Goal: Task Accomplishment & Management: Manage account settings

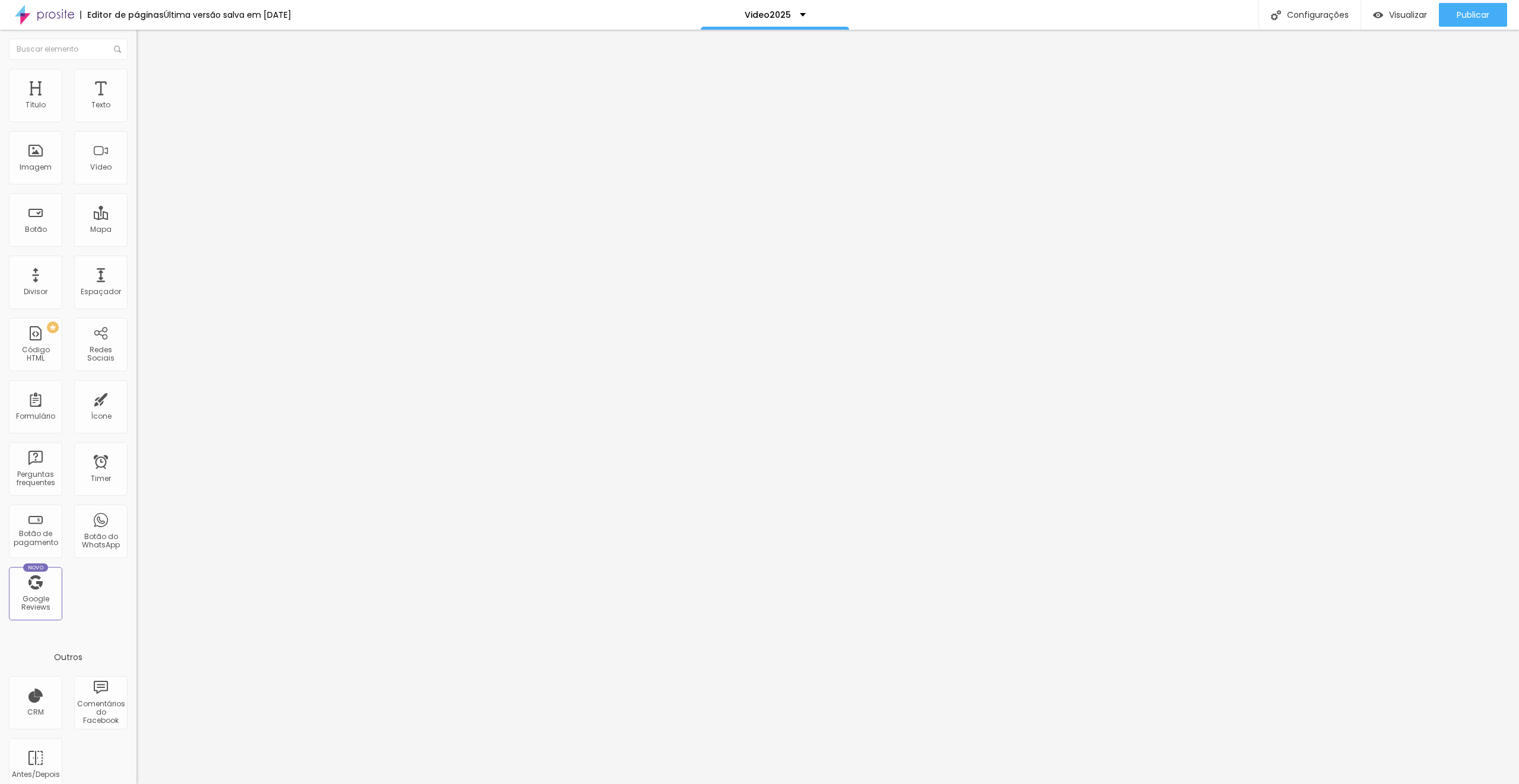
click at [137, 102] on span "Trocar imagem" at bounding box center [168, 97] width 65 height 10
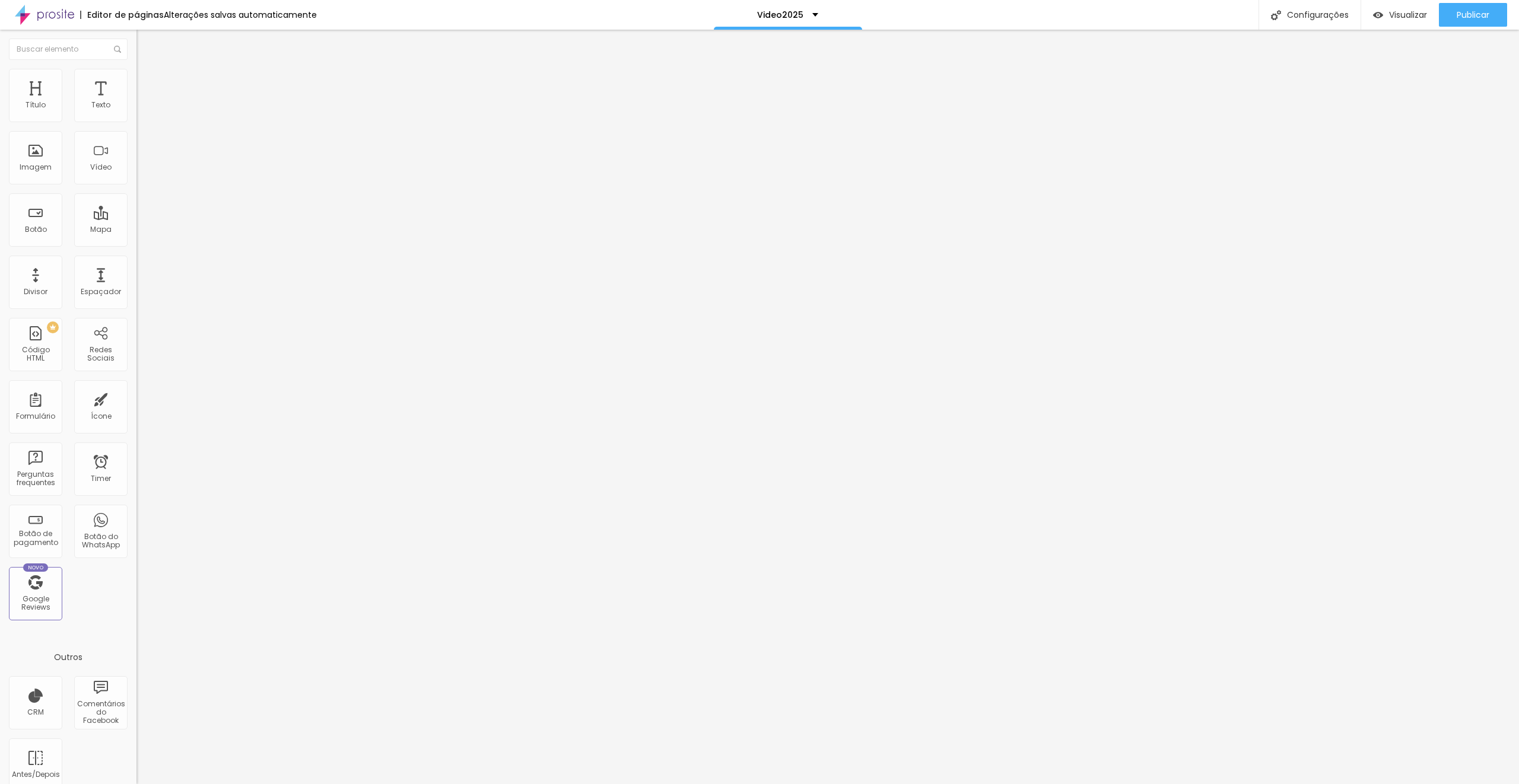
click at [137, 102] on span "Trocar imagem" at bounding box center [168, 97] width 65 height 10
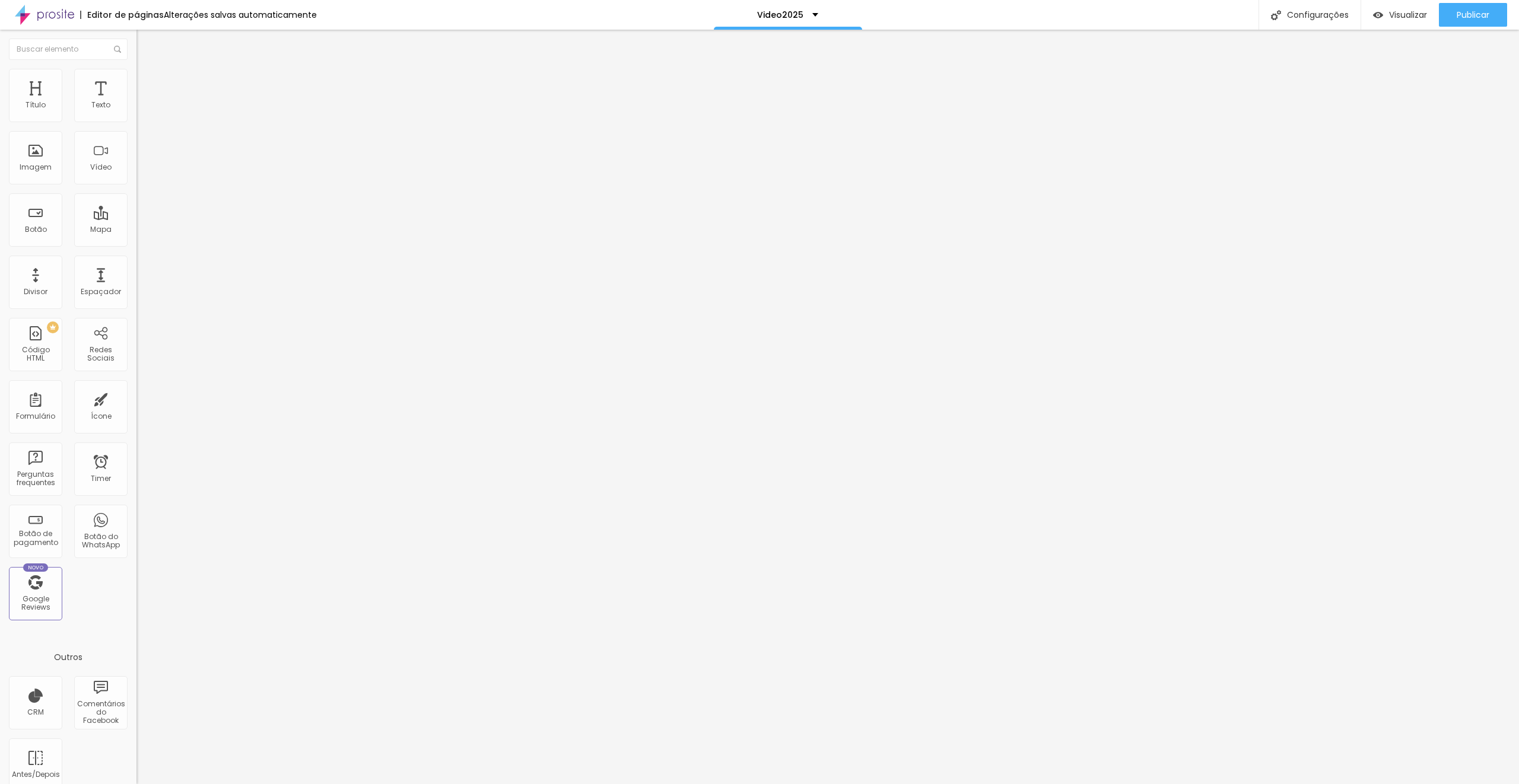
click at [137, 102] on span "Trocar imagem" at bounding box center [168, 97] width 65 height 10
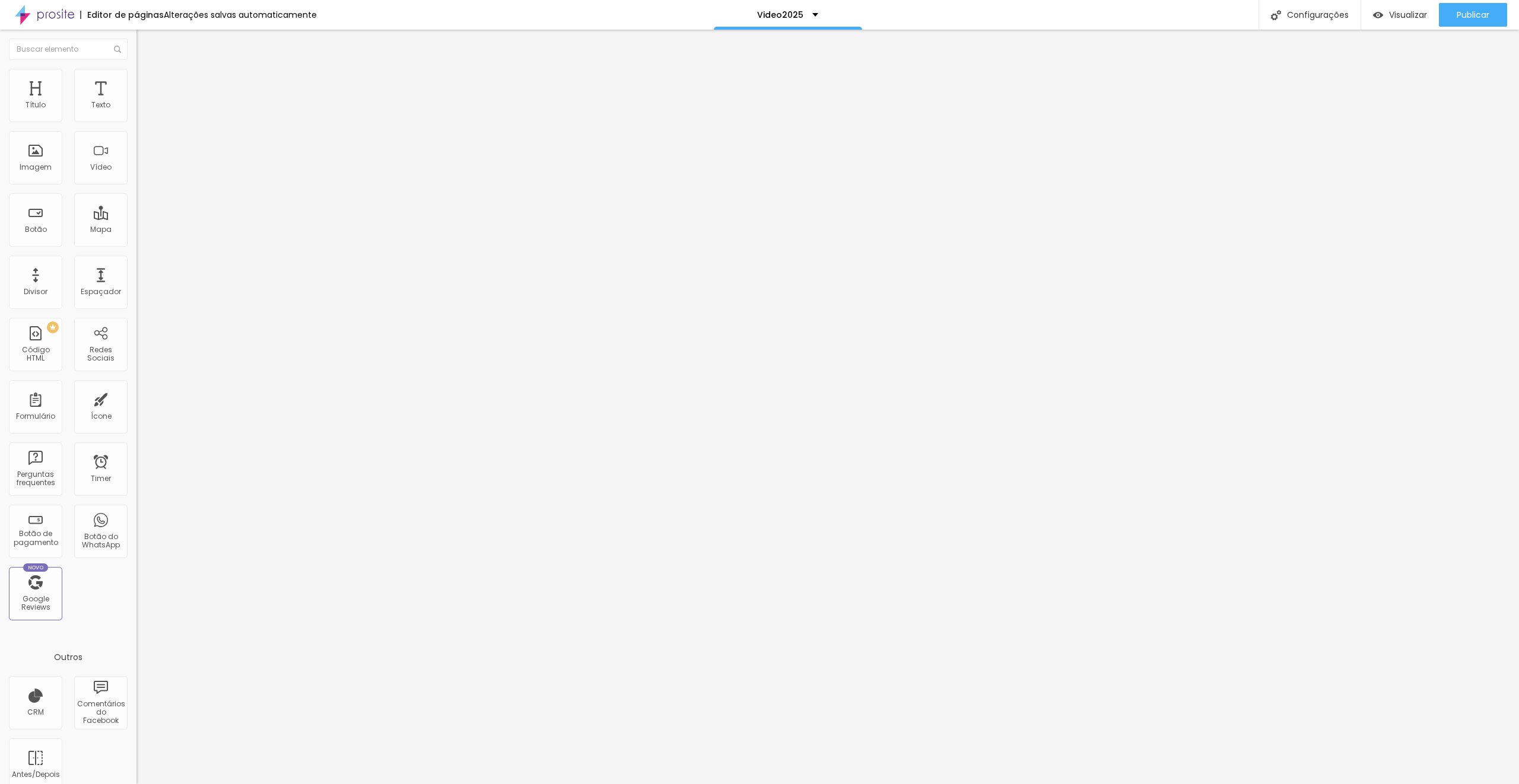
click at [137, 102] on span "Trocar imagem" at bounding box center [168, 97] width 65 height 10
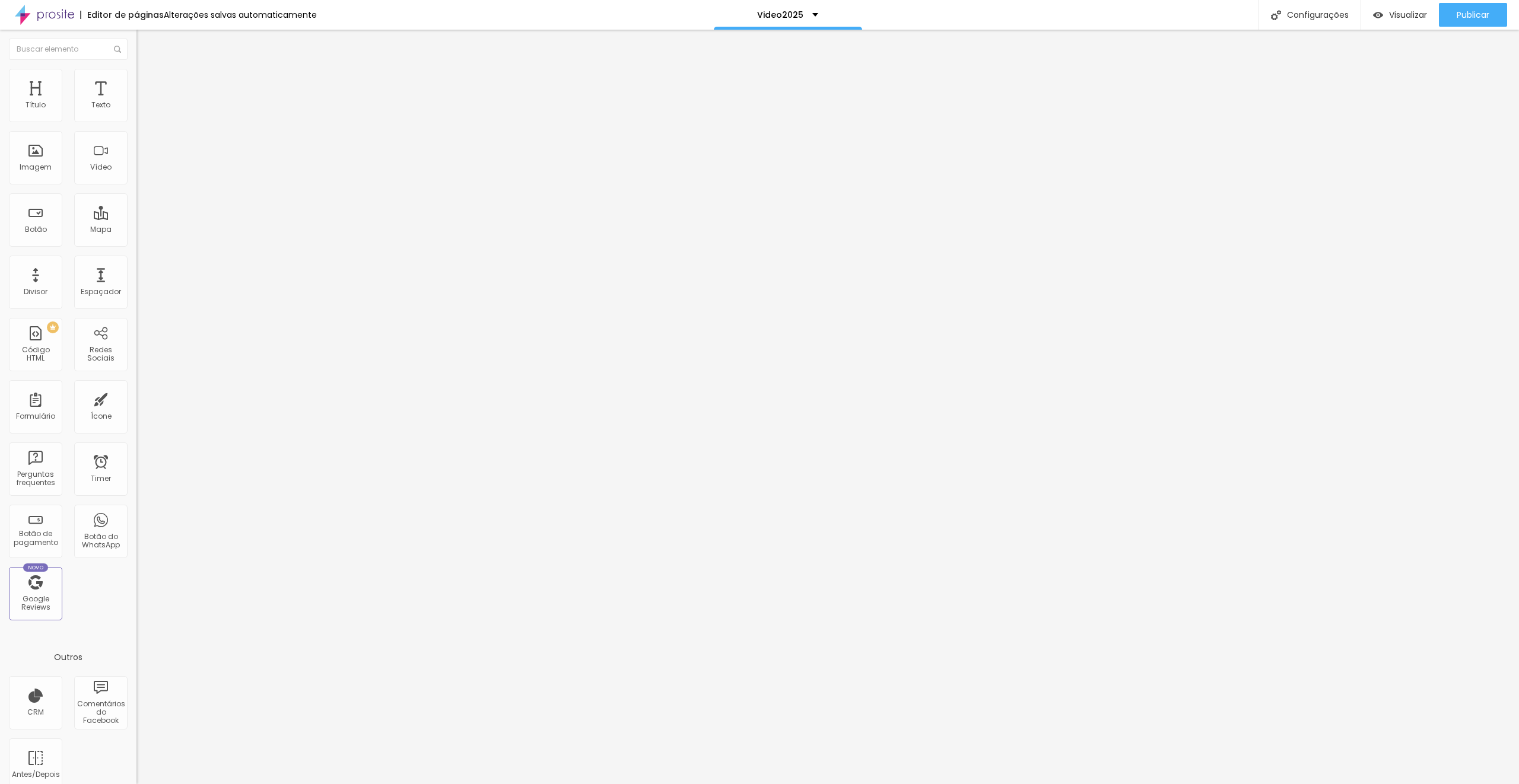
click at [137, 102] on span "Trocar imagem" at bounding box center [168, 97] width 65 height 10
click at [147, 84] on span "Avançado" at bounding box center [166, 89] width 39 height 10
click at [137, 69] on li "Conteúdo" at bounding box center [205, 63] width 137 height 12
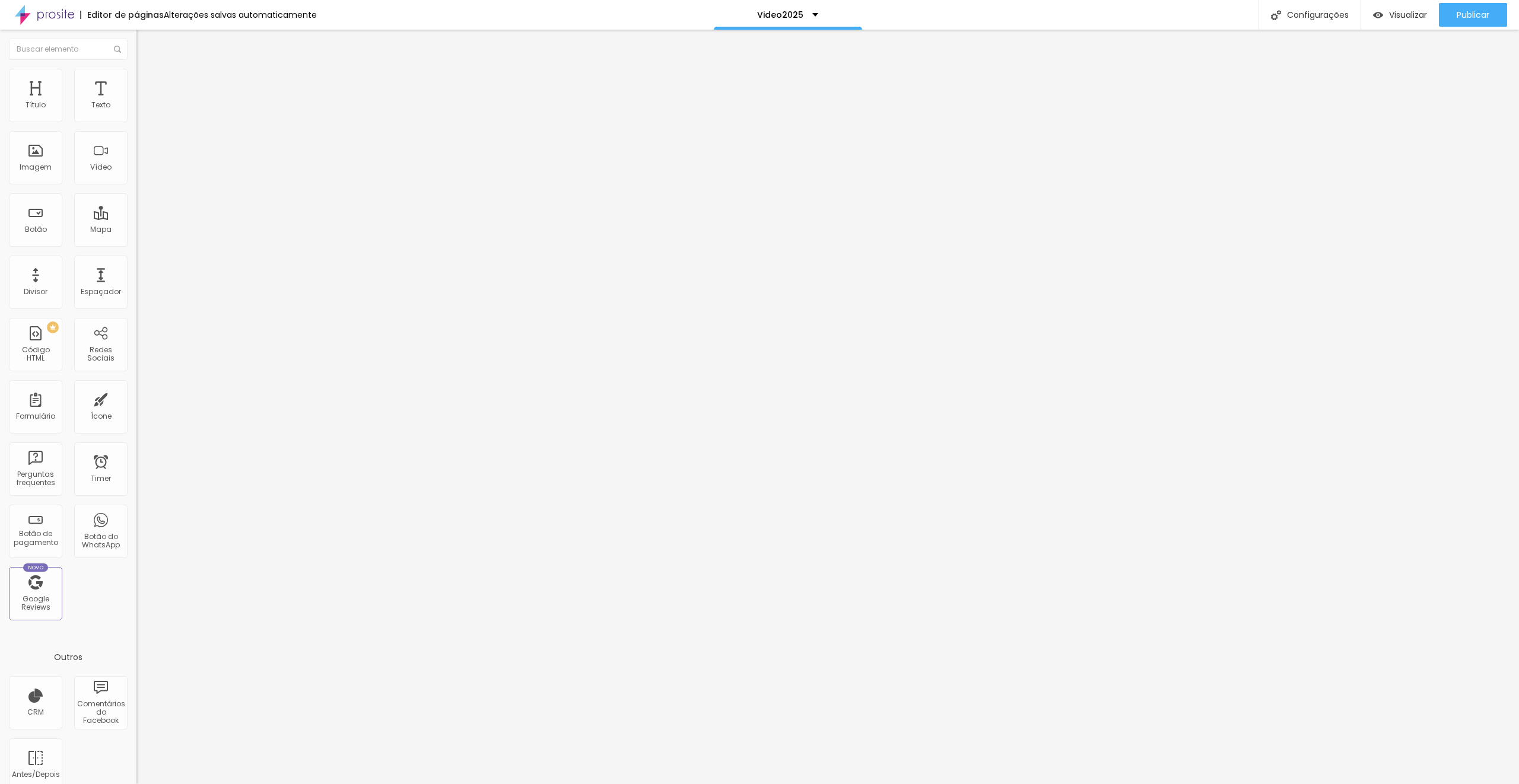
click at [137, 111] on input "https://youtube.com/shorts/o3IfHlBpyIc" at bounding box center [208, 105] width 142 height 12
paste input "vimeo.com/1126069795?share=copy"
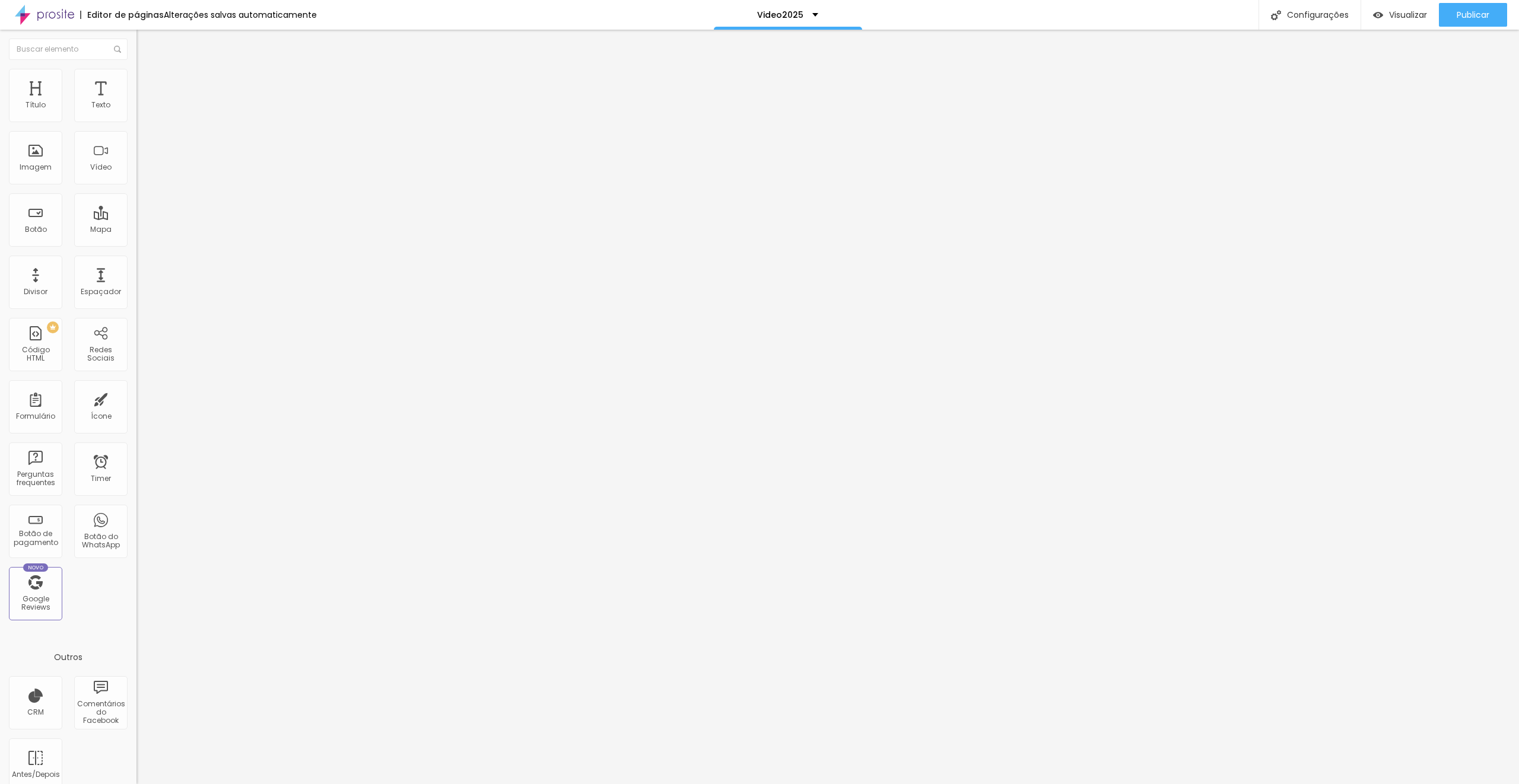
type input "https://vimeo.com/1126069795?share=copy"
click at [137, 81] on li "Avançado" at bounding box center [205, 87] width 137 height 12
click at [137, 73] on img at bounding box center [142, 74] width 10 height 10
type input "63"
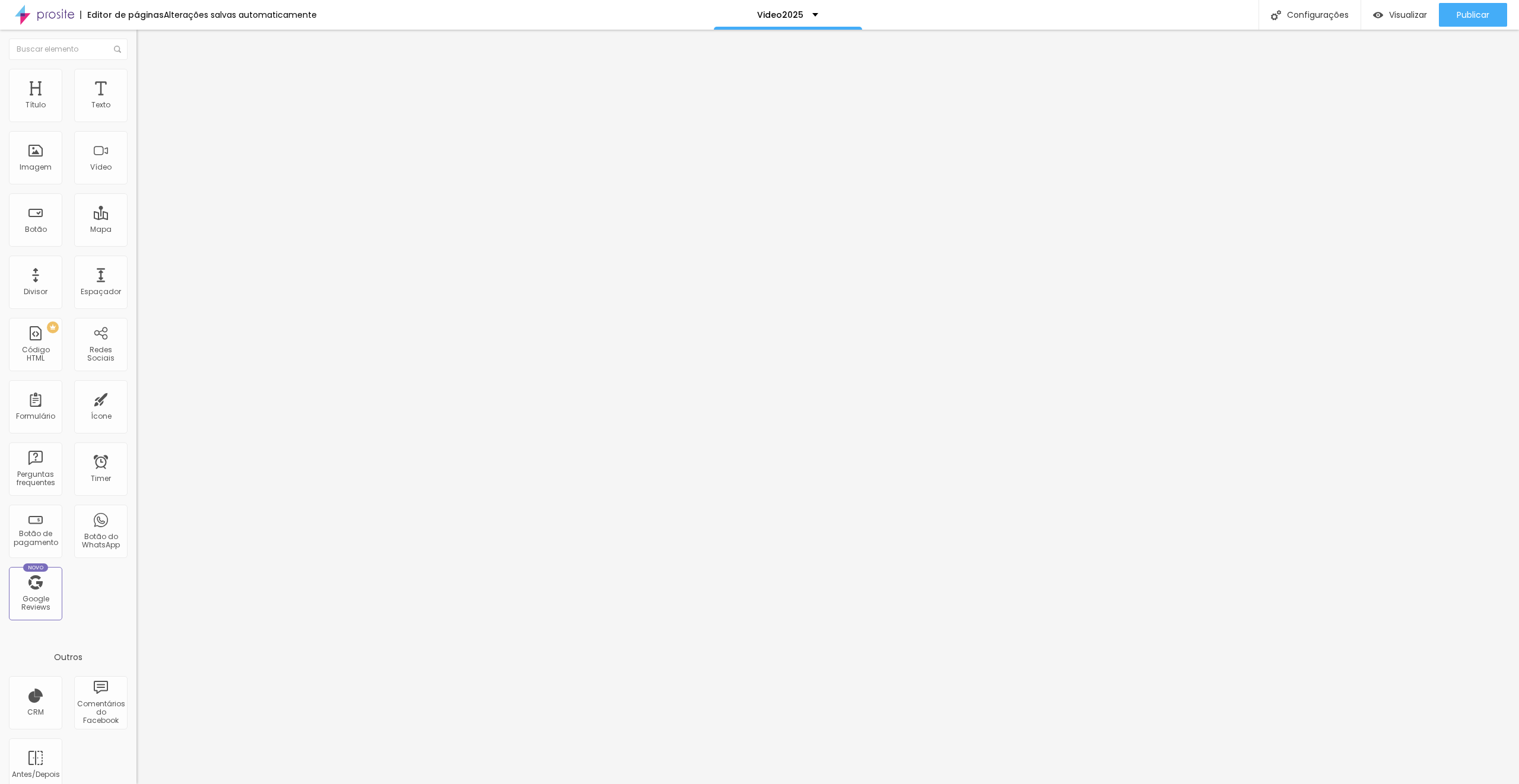
type input "63"
type input "95"
type input "96"
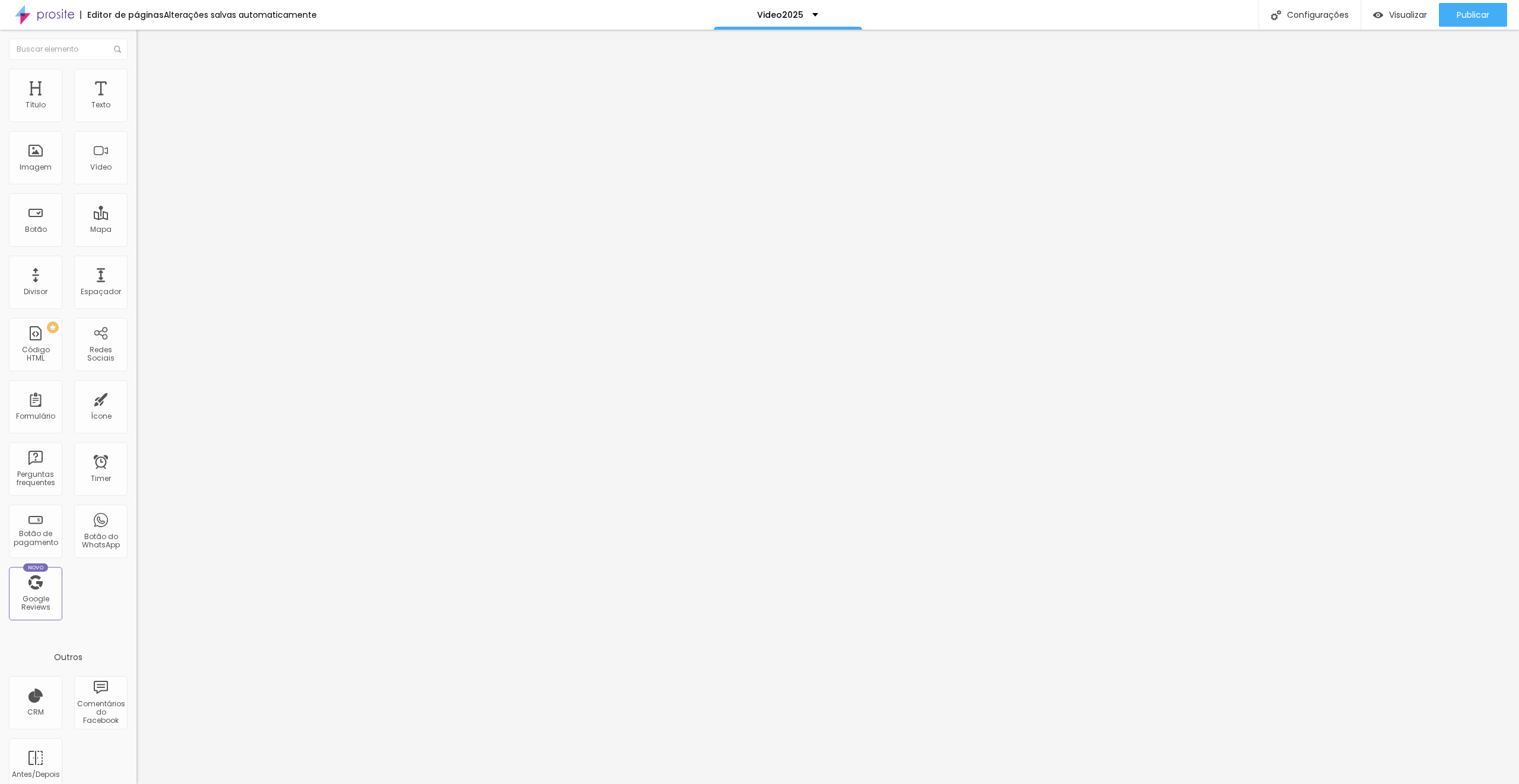
type input "97"
type input "98"
type input "99"
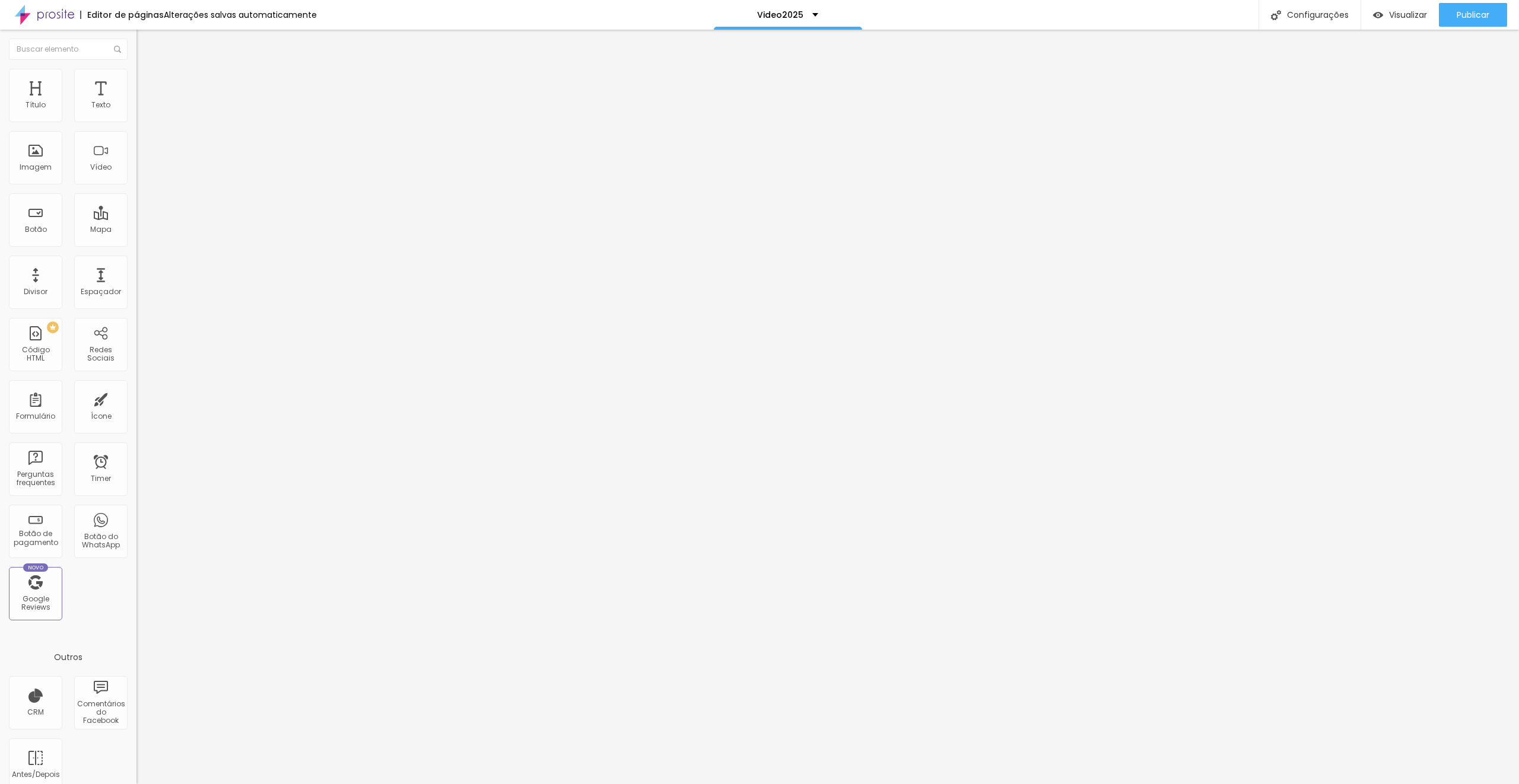
type input "99"
type input "100"
drag, startPoint x: 65, startPoint y: 128, endPoint x: 134, endPoint y: 129, distance: 69.0
type input "100"
click at [137, 122] on input "range" at bounding box center [174, 116] width 76 height 10
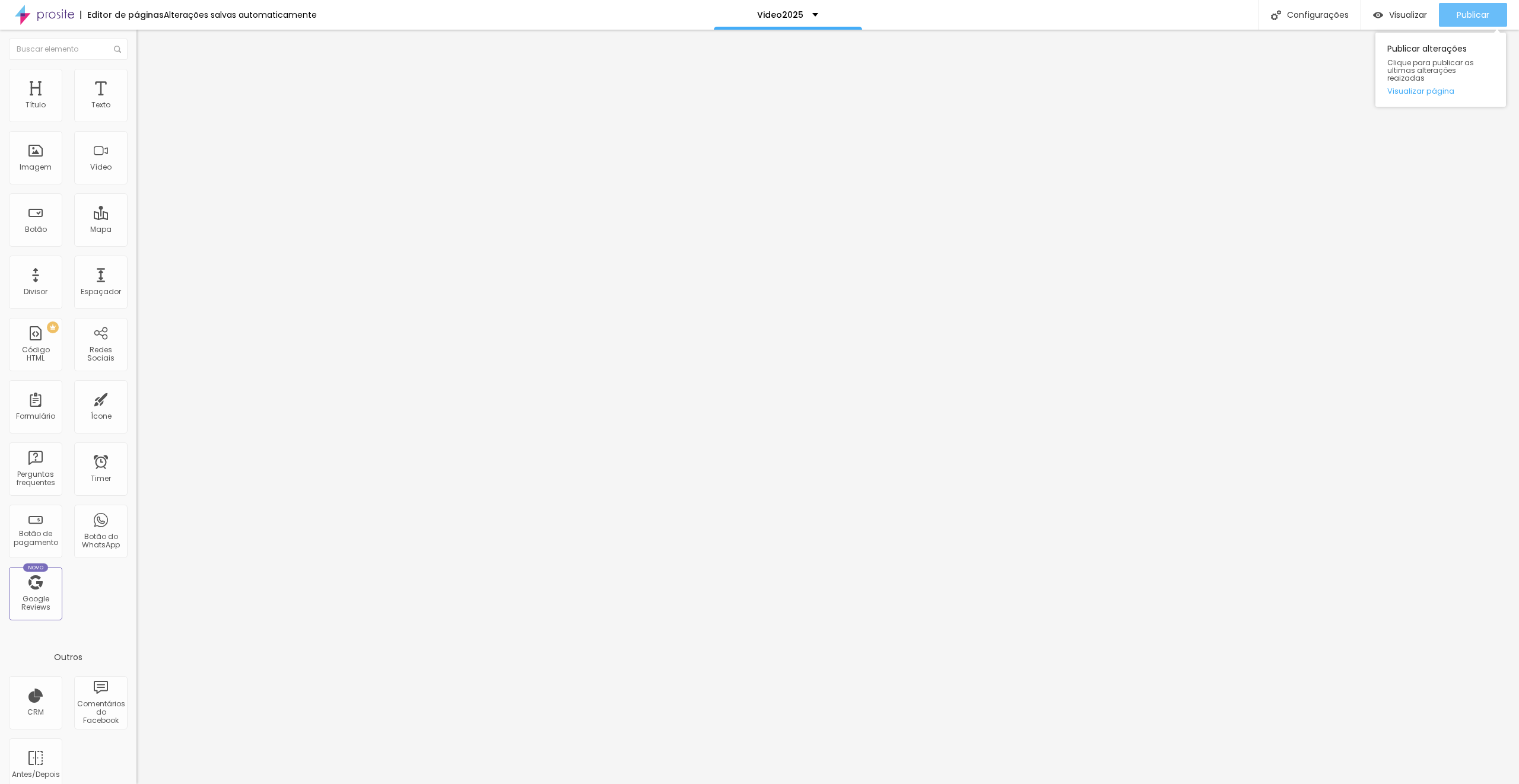
click at [1460, 15] on span "Publicar" at bounding box center [1473, 15] width 33 height 10
click at [1474, 13] on span "Publicar" at bounding box center [1473, 15] width 33 height 10
click at [137, 102] on span "Trocar imagem" at bounding box center [168, 97] width 65 height 10
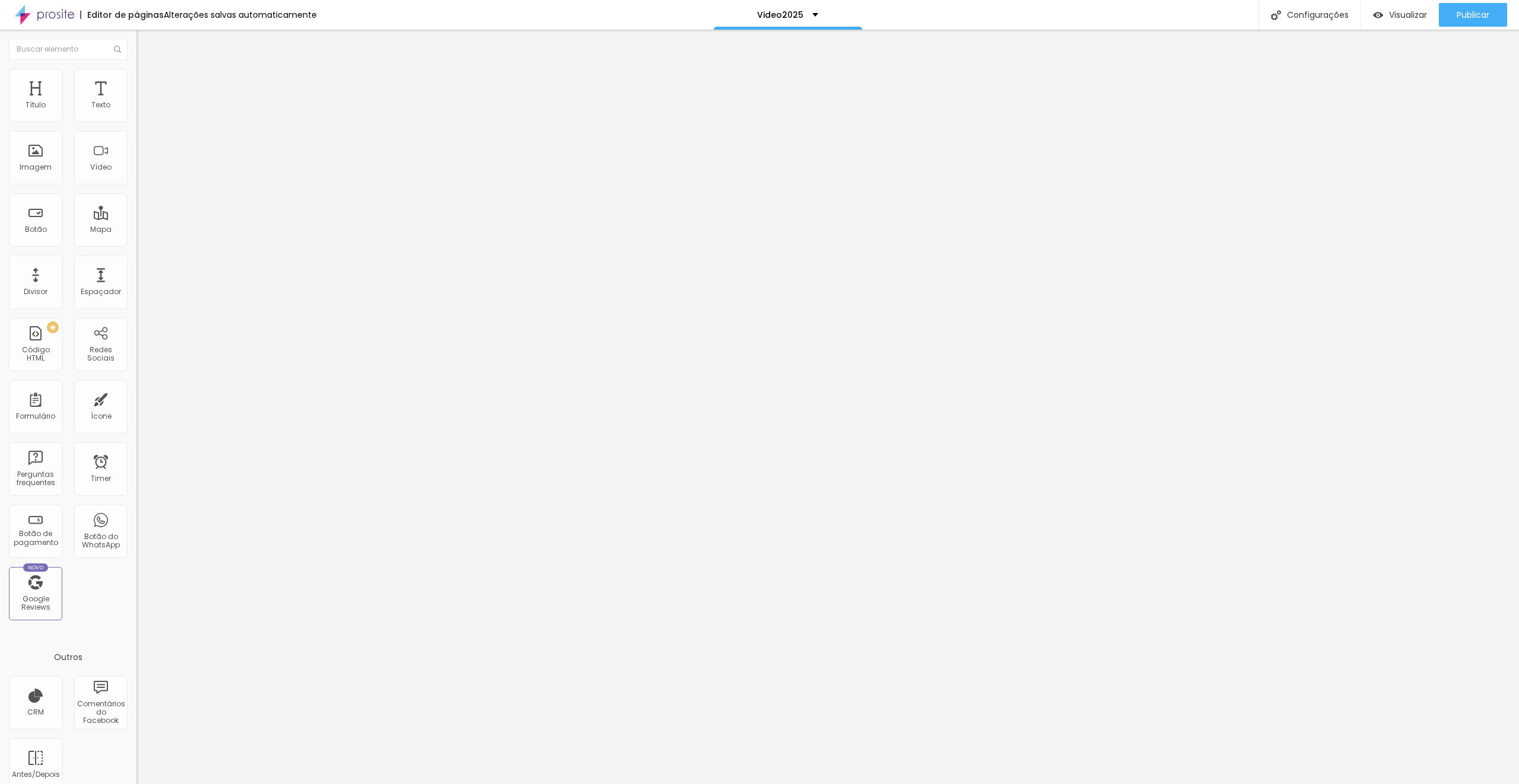
drag, startPoint x: 857, startPoint y: 428, endPoint x: 836, endPoint y: 419, distance: 22.8
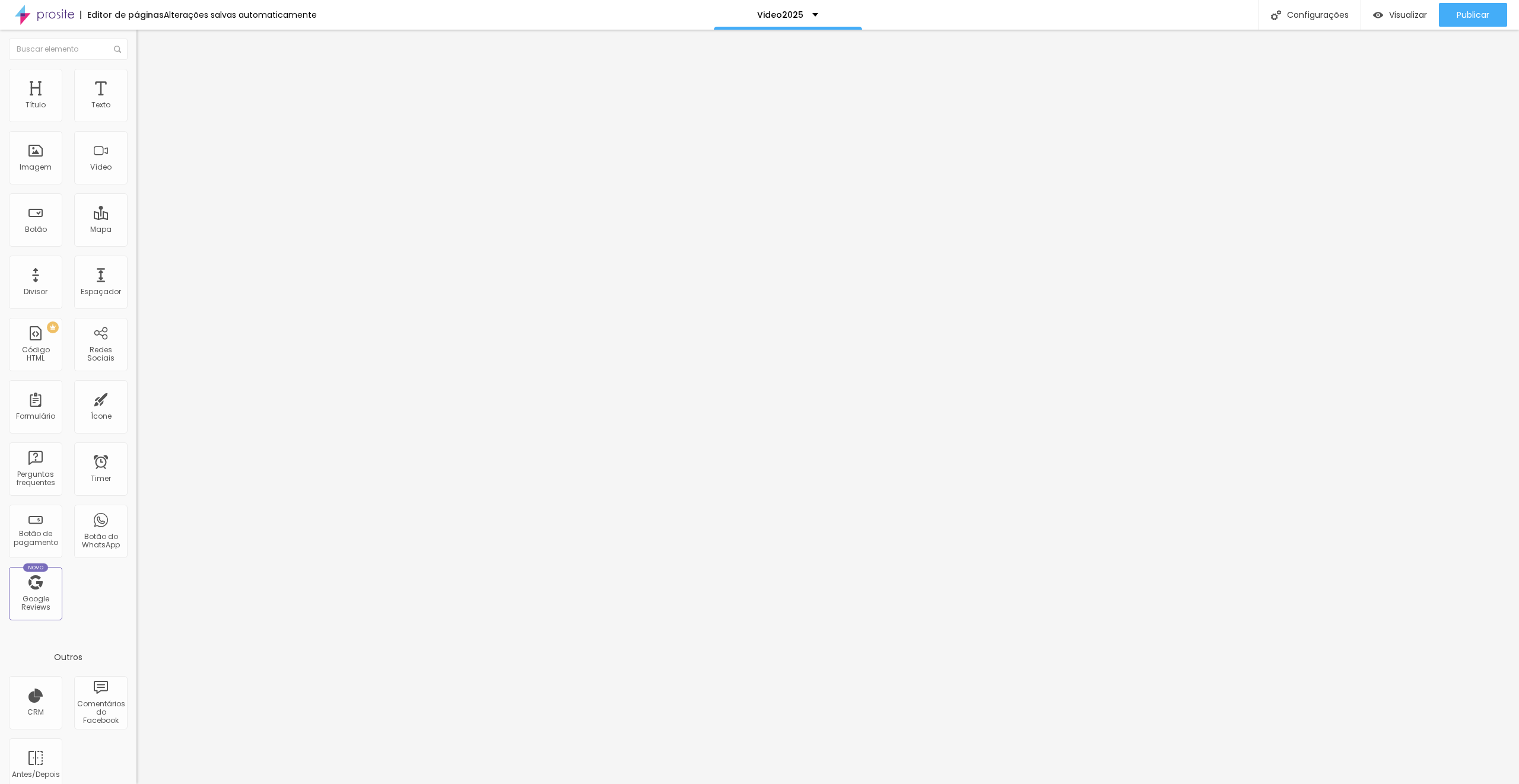
click at [1457, 17] on span "Publicar" at bounding box center [1473, 15] width 33 height 10
click at [137, 244] on input "[URL][DOMAIN_NAME]" at bounding box center [208, 238] width 142 height 12
click at [137, 244] on input "https://www.briannadalpiaz.com/orcamentovideo" at bounding box center [208, 238] width 142 height 12
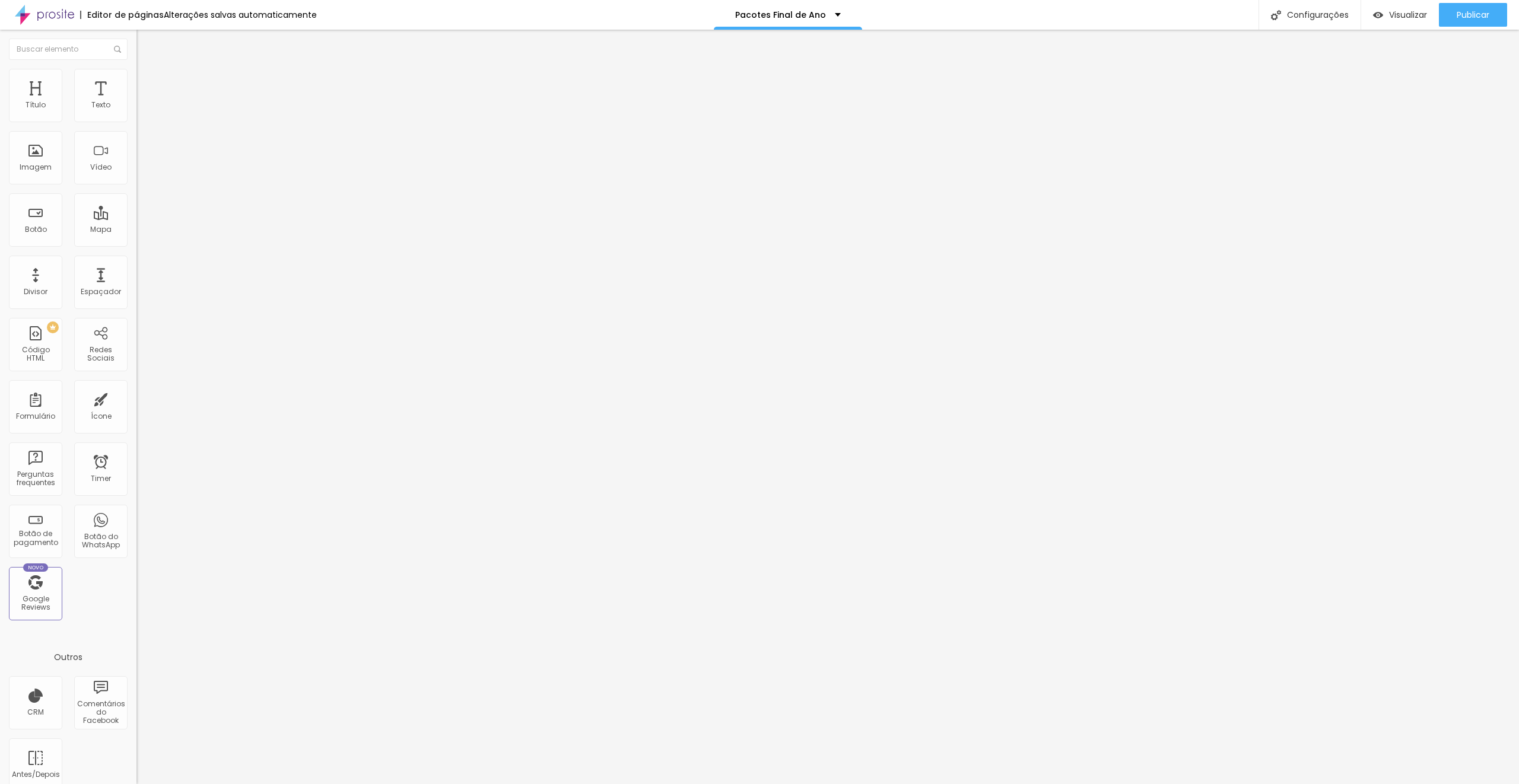
click at [137, 244] on input "https://www.briannadalpiaz.com/orcamentovideo" at bounding box center [208, 238] width 142 height 12
paste input "www.briannadalpiaz.com/video2025"
type input "www.briannadalpiaz.com/video2025"
click at [1457, 14] on span "Publicar" at bounding box center [1473, 15] width 33 height 10
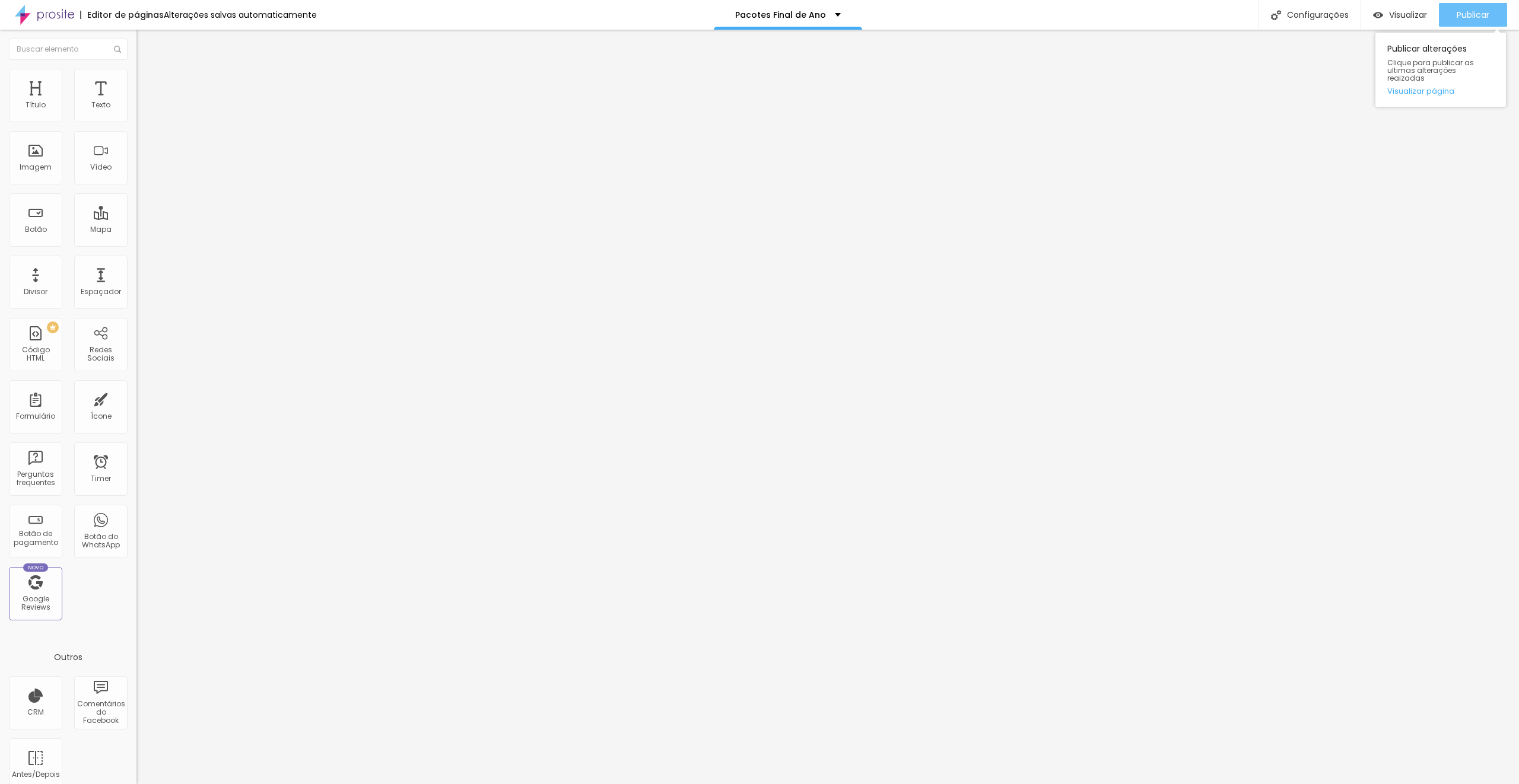
scroll to position [0, 0]
click at [137, 244] on input "https://www.briannadalpiaz.com/orcamentovideo" at bounding box center [208, 238] width 142 height 12
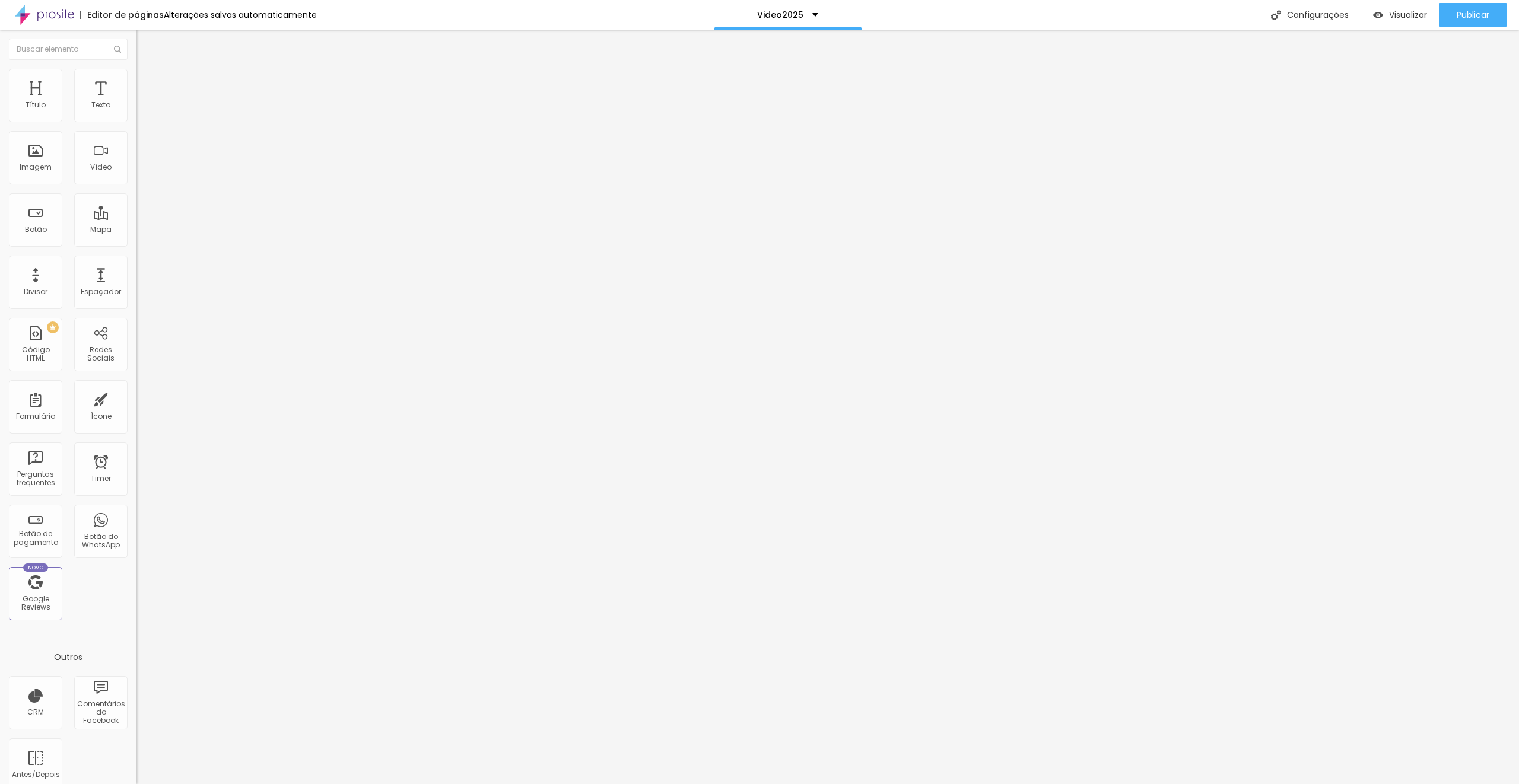
paste input "[DOMAIN_NAME][URL]"
type input "[DOMAIN_NAME][URL]"
click at [1466, 13] on span "Publicar" at bounding box center [1473, 15] width 33 height 10
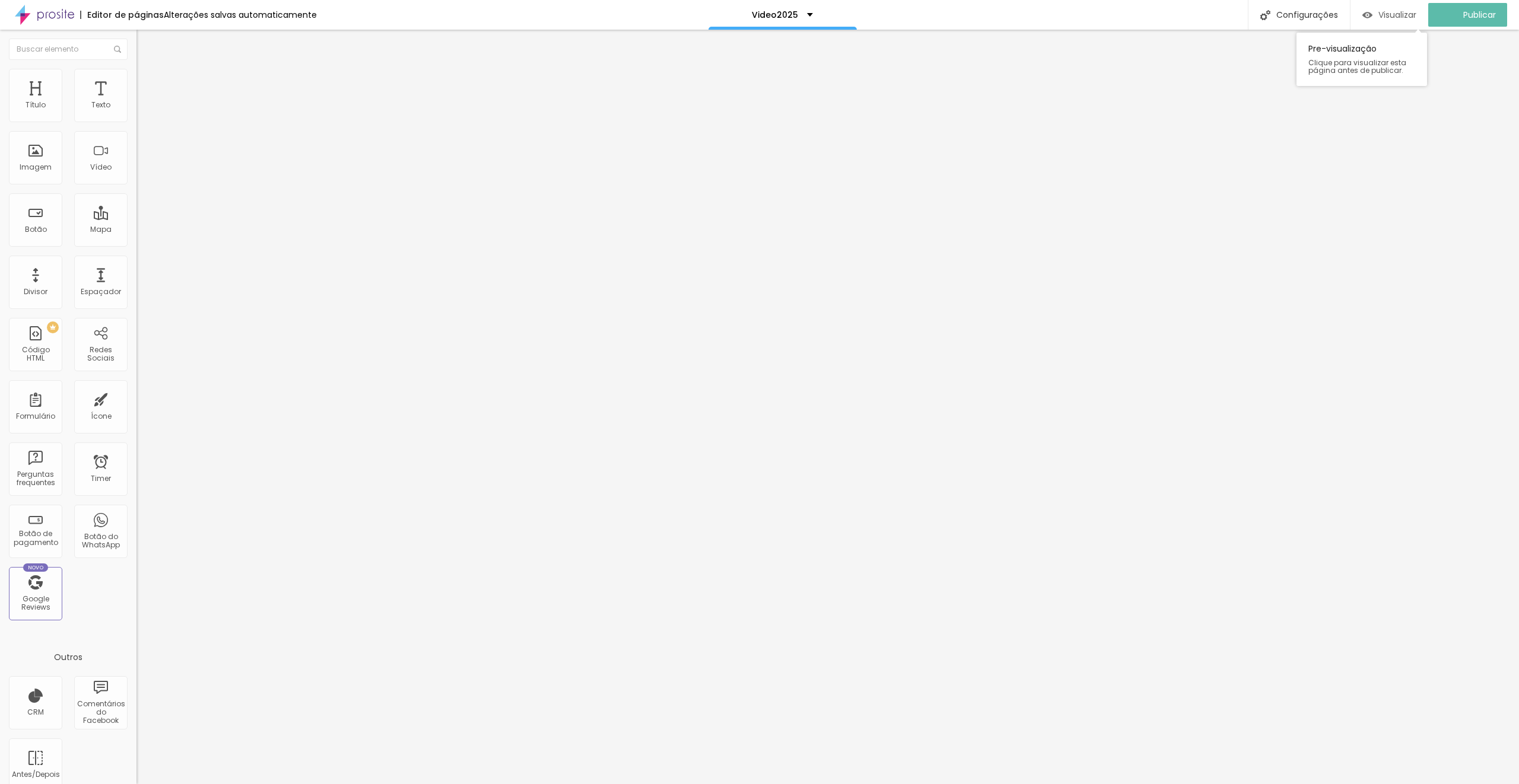
click at [1409, 13] on span "Visualizar" at bounding box center [1397, 15] width 38 height 10
click at [137, 244] on input "[DOMAIN_NAME][URL]" at bounding box center [208, 238] width 142 height 12
paste input "[URL][DOMAIN_NAME]"
type input "[URL][DOMAIN_NAME]"
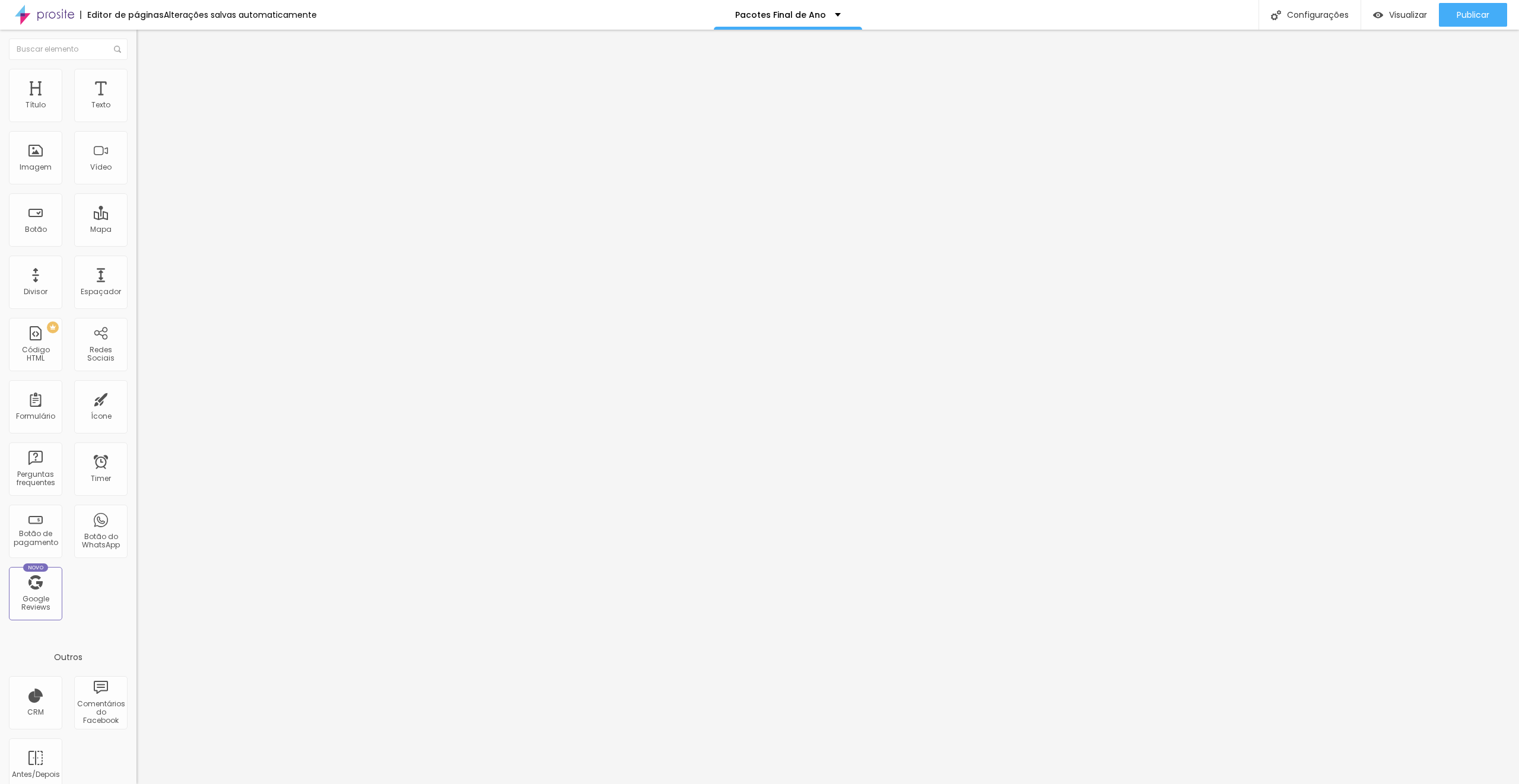
click at [137, 73] on img at bounding box center [142, 74] width 10 height 10
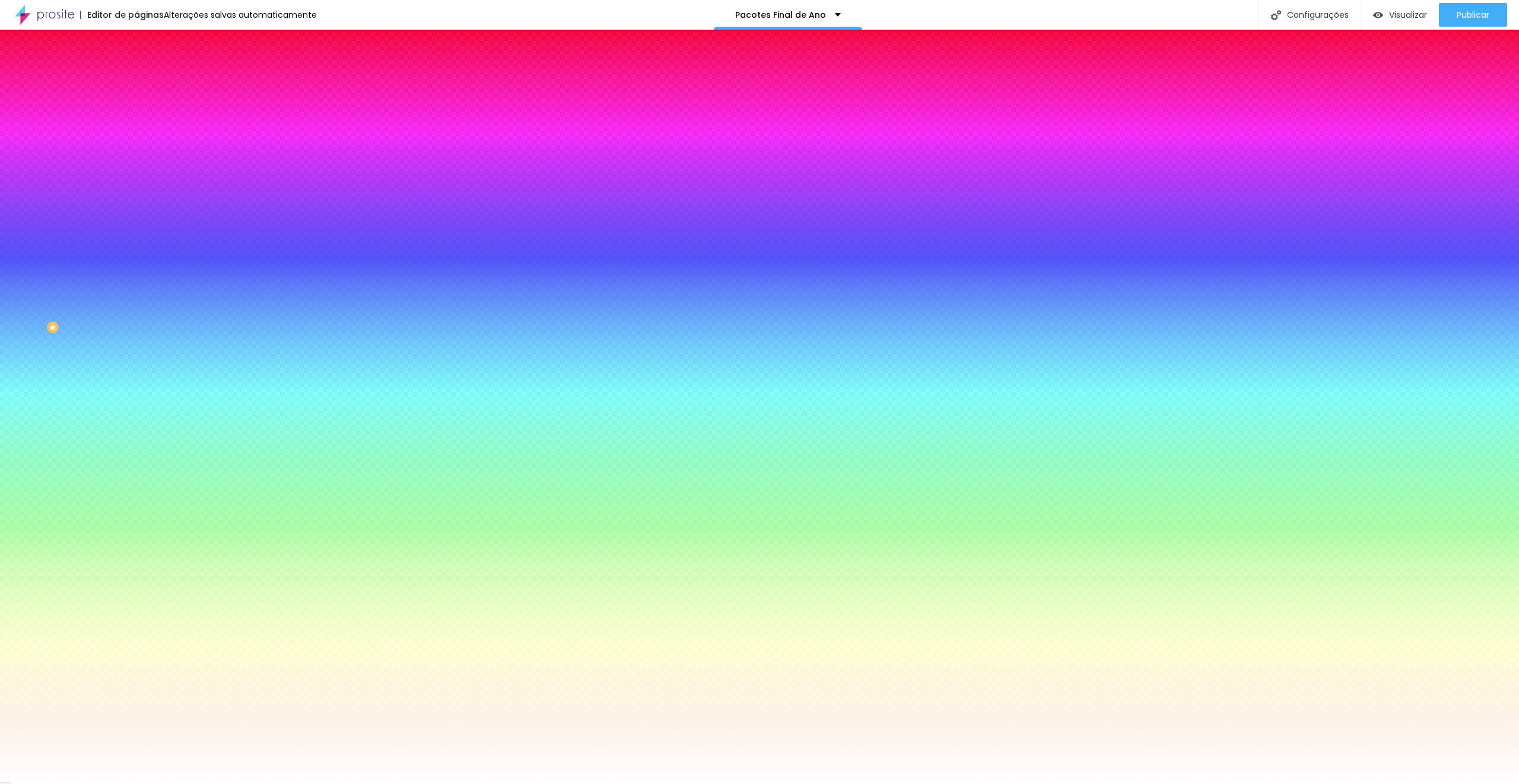
click at [137, 67] on img at bounding box center [142, 62] width 10 height 10
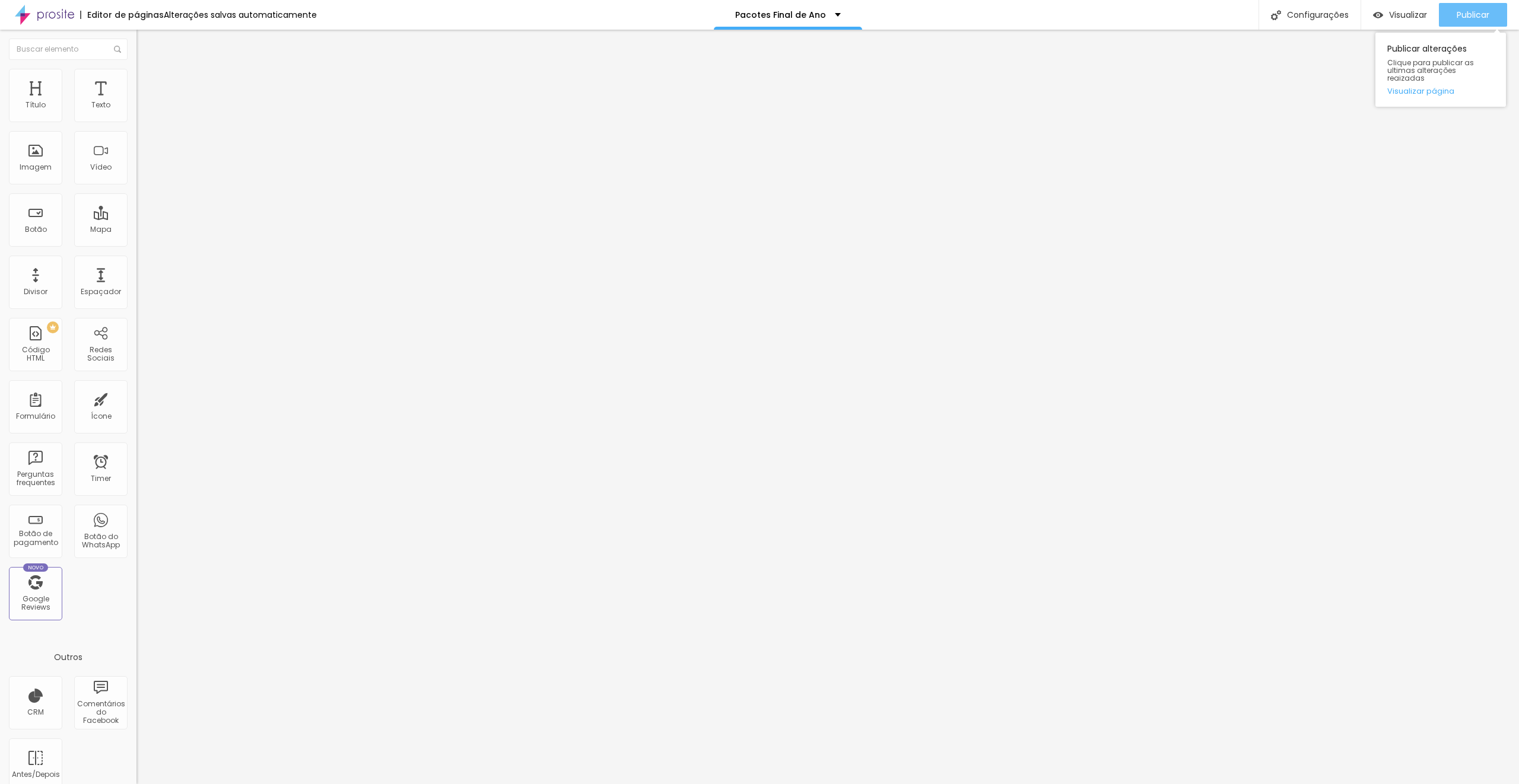
click at [1473, 13] on span "Publicar" at bounding box center [1473, 15] width 33 height 10
